Goal: Task Accomplishment & Management: Manage account settings

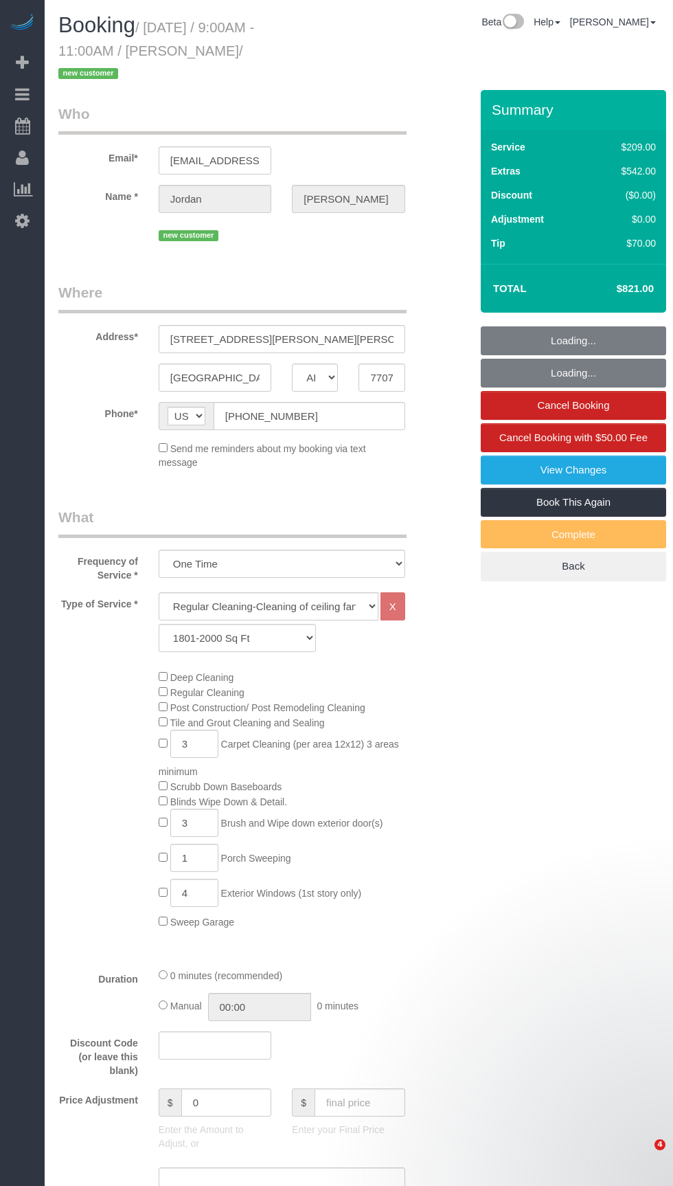
select select "[GEOGRAPHIC_DATA]"
select select "3"
select select "object:1309"
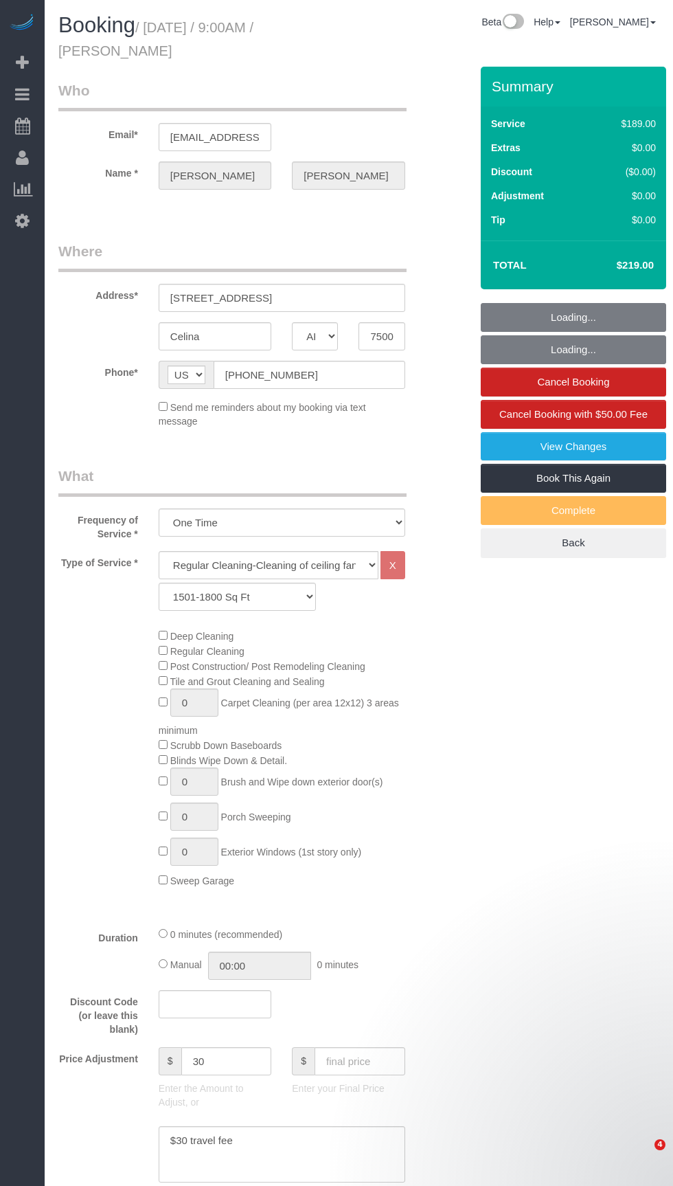
select select "[GEOGRAPHIC_DATA]"
select select "3"
select select "string:fspay-743b2206-3fd6-40d8-9191-6651d32f232c"
select select "object:1140"
